Goal: Use online tool/utility: Utilize a website feature to perform a specific function

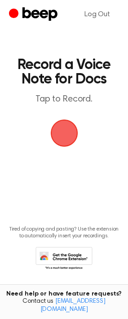
click at [65, 131] on span "button" at bounding box center [64, 133] width 28 height 28
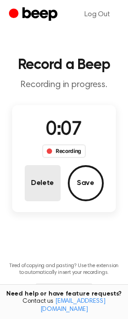
click at [38, 189] on button "Delete" at bounding box center [43, 183] width 36 height 36
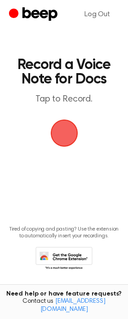
click at [69, 138] on span "button" at bounding box center [64, 133] width 28 height 28
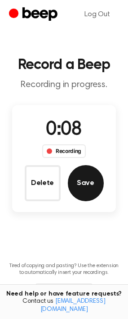
click at [88, 183] on button "Save" at bounding box center [86, 183] width 36 height 36
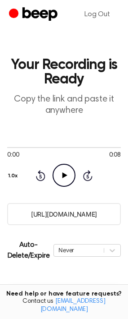
click at [69, 179] on icon "Play Audio" at bounding box center [64, 175] width 23 height 23
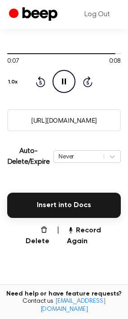
scroll to position [99, 0]
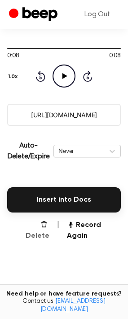
click at [32, 225] on button "Delete" at bounding box center [34, 231] width 32 height 22
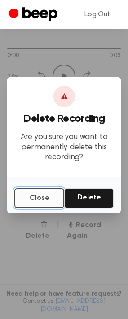
click at [46, 197] on button "Close" at bounding box center [39, 198] width 50 height 20
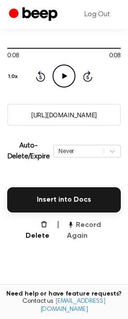
click at [79, 225] on button "Record Again" at bounding box center [94, 231] width 54 height 22
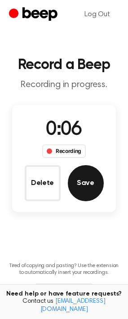
click at [89, 186] on button "Save" at bounding box center [86, 183] width 36 height 36
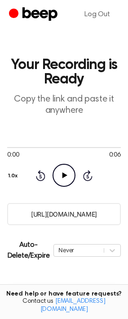
click at [61, 177] on icon "Play Audio" at bounding box center [64, 175] width 23 height 23
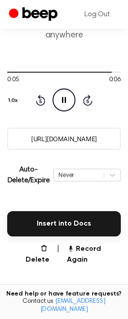
scroll to position [76, 0]
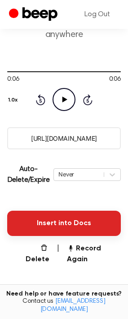
click at [72, 221] on button "Insert into Docs" at bounding box center [64, 223] width 114 height 25
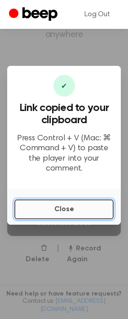
click at [62, 203] on button "Close" at bounding box center [64, 209] width 100 height 20
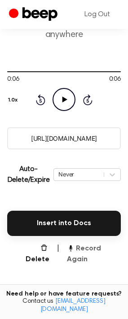
click at [94, 251] on button "Record Again" at bounding box center [94, 254] width 54 height 22
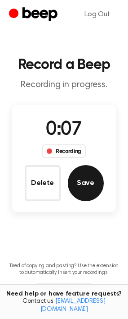
click at [77, 188] on button "Save" at bounding box center [86, 183] width 36 height 36
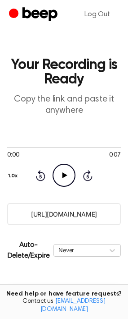
click at [64, 179] on icon "Play Audio" at bounding box center [64, 175] width 23 height 23
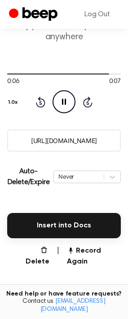
scroll to position [74, 0]
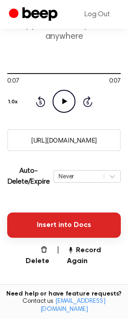
click at [73, 229] on button "Insert into Docs" at bounding box center [64, 224] width 114 height 25
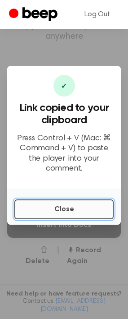
click at [100, 205] on button "Close" at bounding box center [64, 209] width 100 height 20
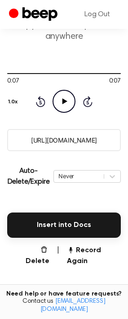
click at [84, 258] on main "Your Recording is Ready Copy the link and paste it anywhere 0:07 0:07 Your brow…" at bounding box center [64, 157] width 128 height 462
click at [86, 252] on button "Record Again" at bounding box center [94, 256] width 54 height 22
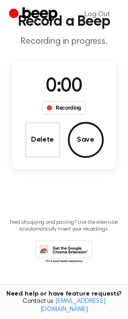
scroll to position [0, 0]
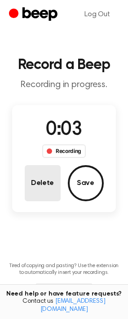
click at [48, 178] on button "Delete" at bounding box center [43, 183] width 36 height 36
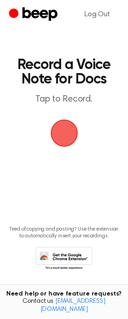
click at [68, 136] on span "button" at bounding box center [64, 133] width 37 height 37
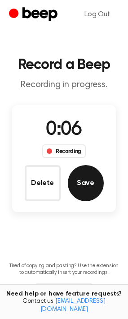
click at [82, 188] on button "Save" at bounding box center [86, 183] width 36 height 36
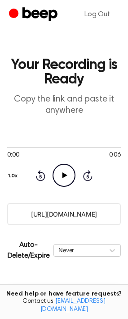
click at [60, 172] on icon "Play Audio" at bounding box center [64, 175] width 23 height 23
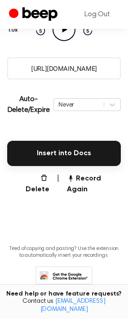
scroll to position [146, 0]
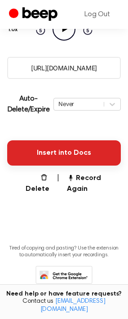
click at [69, 153] on button "Insert into Docs" at bounding box center [64, 152] width 114 height 25
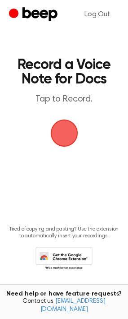
click at [63, 138] on span "button" at bounding box center [64, 133] width 28 height 28
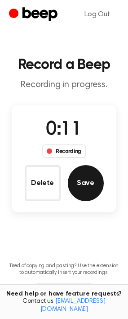
click at [84, 179] on button "Save" at bounding box center [86, 183] width 36 height 36
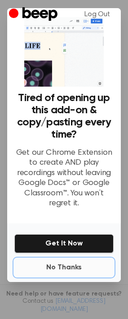
click at [58, 270] on button "No Thanks" at bounding box center [64, 267] width 100 height 18
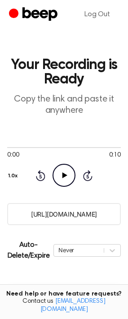
click at [63, 178] on icon "Play Audio" at bounding box center [64, 175] width 23 height 23
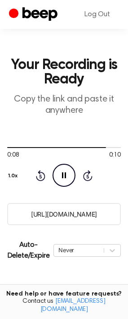
scroll to position [73, 0]
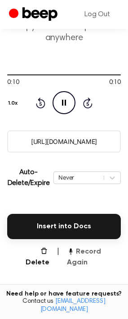
click at [84, 252] on button "Record Again" at bounding box center [94, 257] width 54 height 22
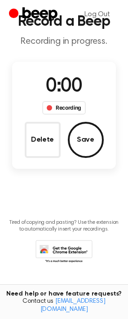
scroll to position [0, 0]
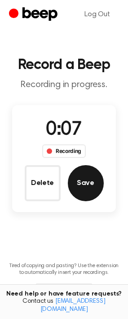
click at [93, 186] on button "Save" at bounding box center [86, 183] width 36 height 36
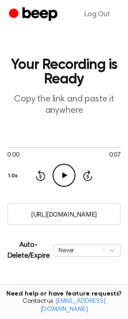
click at [60, 169] on icon "Play Audio" at bounding box center [64, 175] width 23 height 23
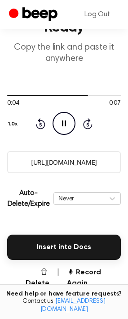
scroll to position [77, 0]
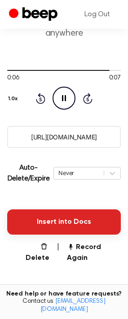
click at [76, 219] on button "Insert into Docs" at bounding box center [64, 221] width 114 height 25
